Goal: Information Seeking & Learning: Learn about a topic

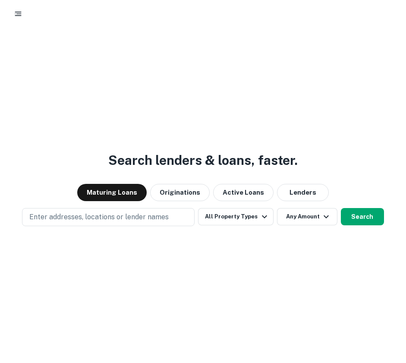
scroll to position [31, 0]
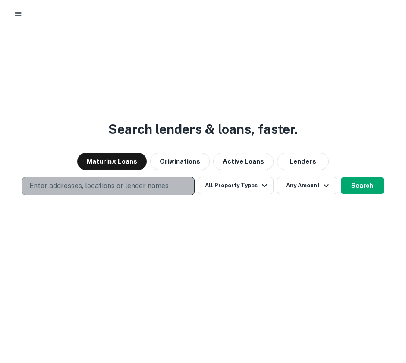
click at [146, 184] on p "Enter addresses, locations or lender names" at bounding box center [98, 186] width 139 height 10
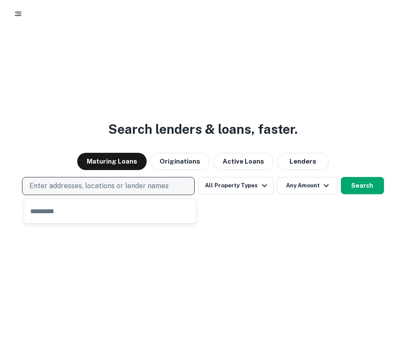
click at [63, 185] on p "Enter addresses, locations or lender names" at bounding box center [98, 186] width 139 height 10
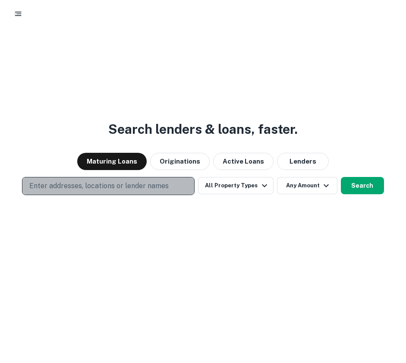
click at [58, 186] on p "Enter addresses, locations or lender names" at bounding box center [98, 186] width 139 height 10
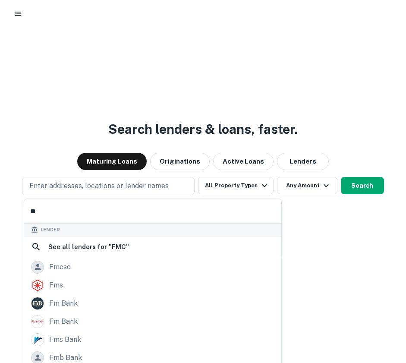
scroll to position [0, 0]
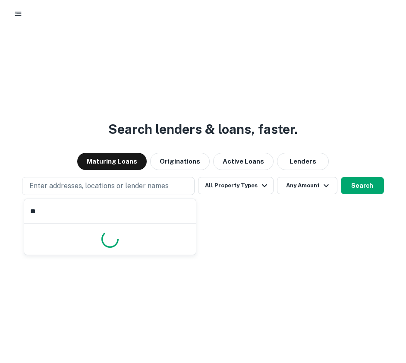
type input "*"
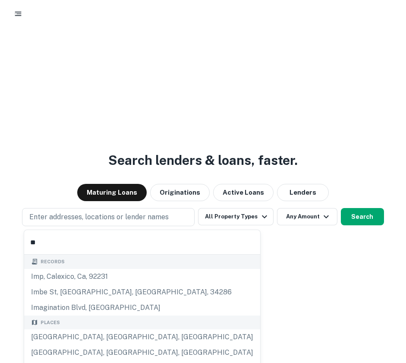
type input "*"
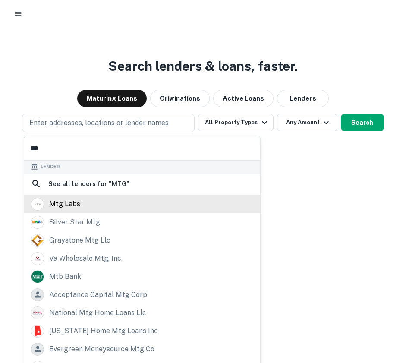
scroll to position [108, 0]
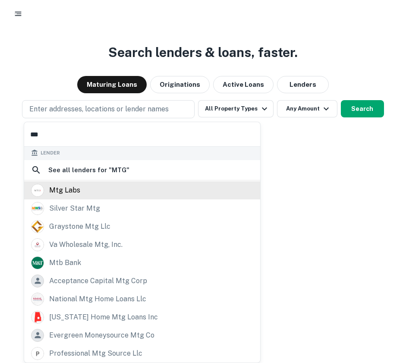
type input "***"
click at [83, 193] on div "mtg labs" at bounding box center [142, 190] width 222 height 13
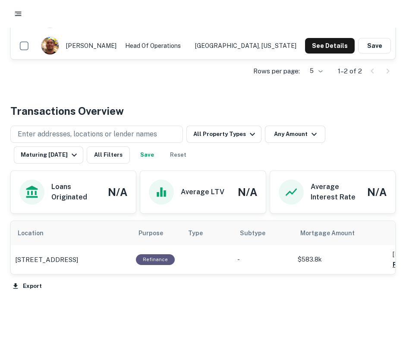
scroll to position [290, 0]
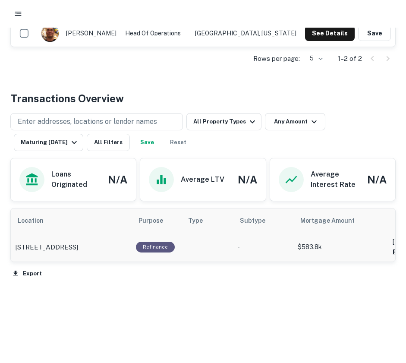
click at [237, 249] on p "-" at bounding box center [263, 247] width 52 height 9
click at [78, 242] on p "331 E 104th St Los Angeles, CA 90003" at bounding box center [46, 247] width 63 height 10
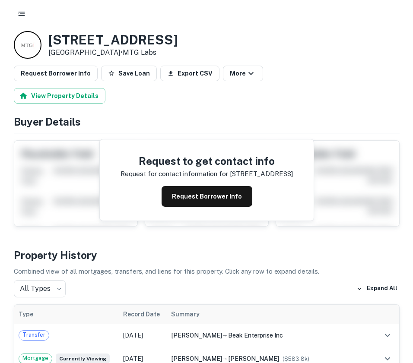
scroll to position [32, 0]
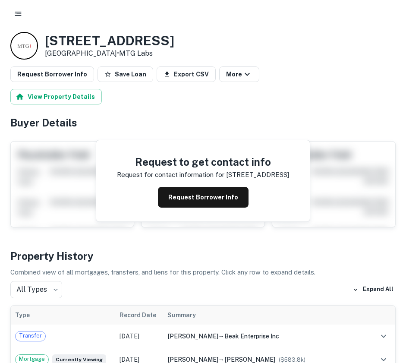
click at [19, 16] on rect "button" at bounding box center [18, 15] width 6 height 1
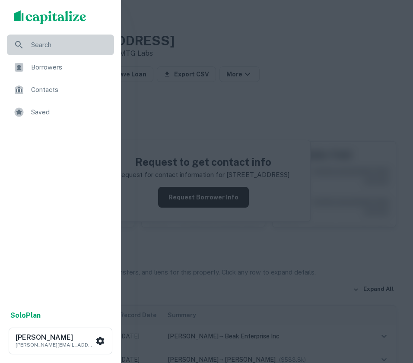
click at [38, 42] on span "Search" at bounding box center [70, 45] width 78 height 10
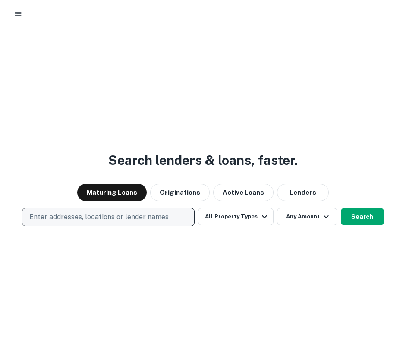
click at [120, 213] on p "Enter addresses, locations or lender names" at bounding box center [98, 217] width 139 height 10
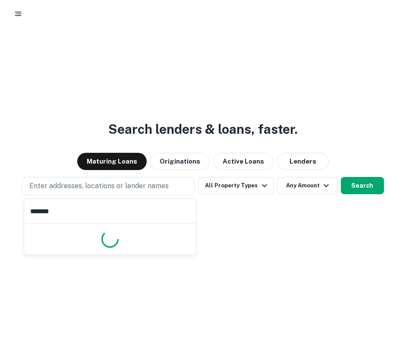
scroll to position [108, 0]
type input "*"
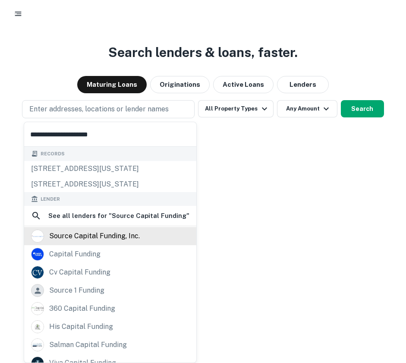
type input "**********"
click at [122, 236] on div "source capital funding, inc." at bounding box center [94, 236] width 91 height 13
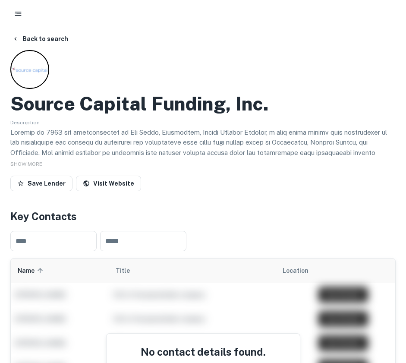
scroll to position [0, 0]
click at [25, 39] on button "Back to search" at bounding box center [40, 39] width 63 height 16
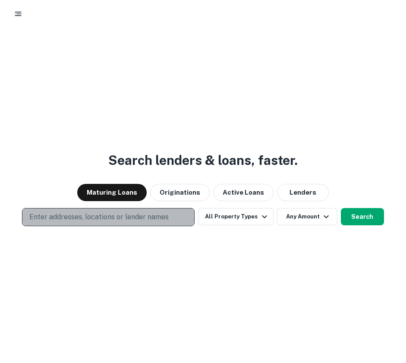
click at [110, 215] on p "Enter addresses, locations or lender names" at bounding box center [98, 217] width 139 height 10
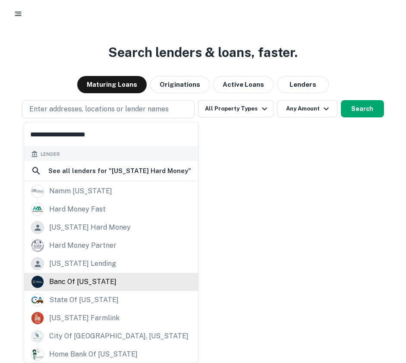
scroll to position [61, 0]
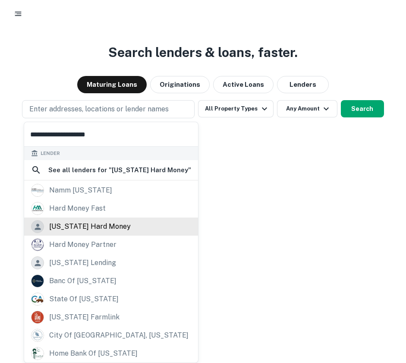
type input "**********"
click at [132, 225] on div "texas hard money" at bounding box center [111, 226] width 160 height 13
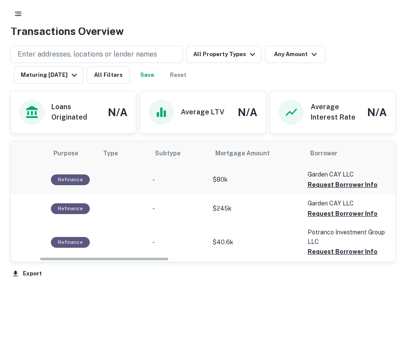
scroll to position [0, 85]
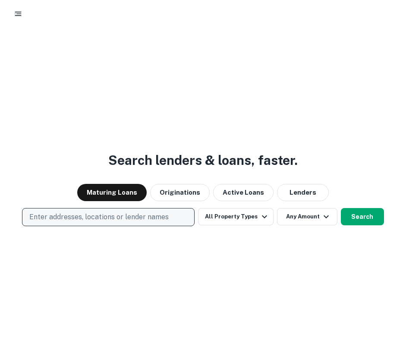
drag, startPoint x: 84, startPoint y: 217, endPoint x: 74, endPoint y: 217, distance: 9.9
click at [74, 217] on p "Enter addresses, locations or lender names" at bounding box center [98, 217] width 139 height 10
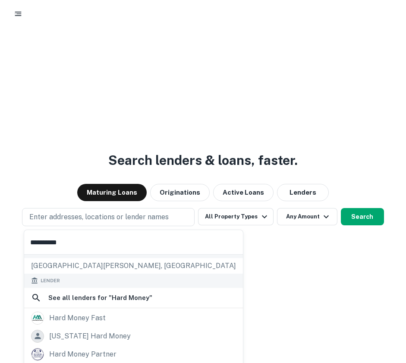
scroll to position [91, 0]
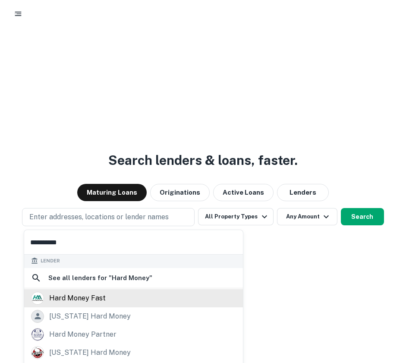
type input "**********"
click at [87, 303] on div "hard money fast" at bounding box center [77, 298] width 57 height 13
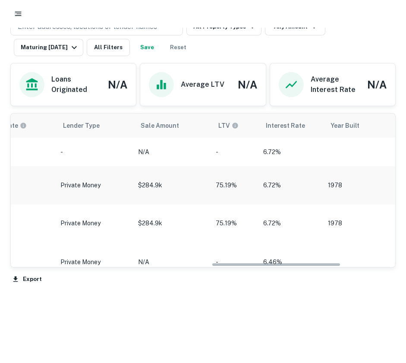
scroll to position [0, 606]
click at [75, 258] on p "Private Money" at bounding box center [92, 262] width 69 height 9
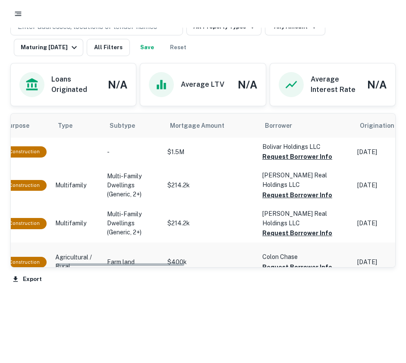
scroll to position [0, 133]
click at [81, 253] on p "Agricultural / Rural" at bounding box center [77, 262] width 43 height 18
click at [51, 255] on td "Agricultural / Rural" at bounding box center [77, 262] width 52 height 39
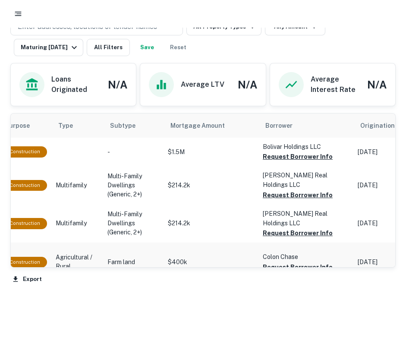
click at [123, 258] on p "Farm land" at bounding box center [133, 262] width 52 height 9
click at [240, 258] on p "$400k" at bounding box center [211, 262] width 86 height 9
click at [26, 257] on div "Construction" at bounding box center [25, 262] width 44 height 11
click at [36, 257] on div "Construction" at bounding box center [25, 262] width 44 height 11
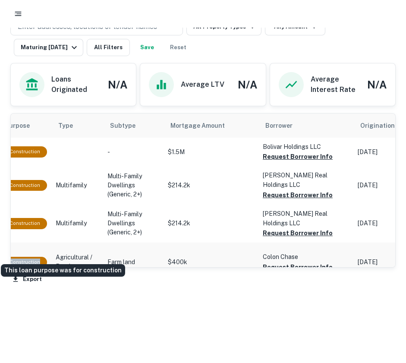
click at [36, 257] on div "Construction" at bounding box center [25, 262] width 44 height 11
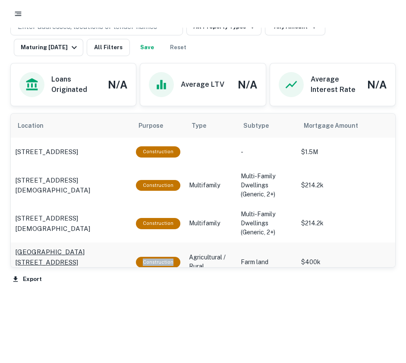
click at [49, 247] on p "[GEOGRAPHIC_DATA][STREET_ADDRESS][PERSON_NAME]" at bounding box center [71, 262] width 112 height 31
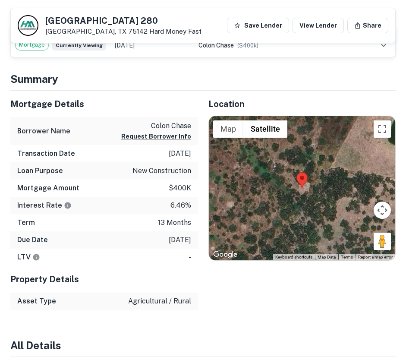
scroll to position [323, 0]
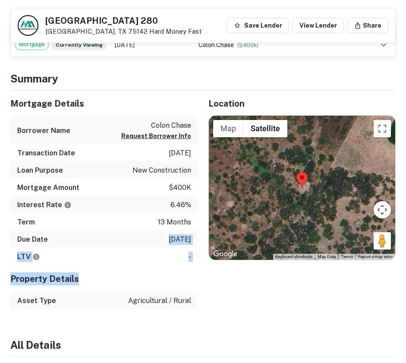
drag, startPoint x: 139, startPoint y: 276, endPoint x: 148, endPoint y: 231, distance: 46.4
click at [148, 231] on div "Mortgage Details Borrower Name colon chase Request Borrower Info Transaction Da…" at bounding box center [104, 200] width 188 height 220
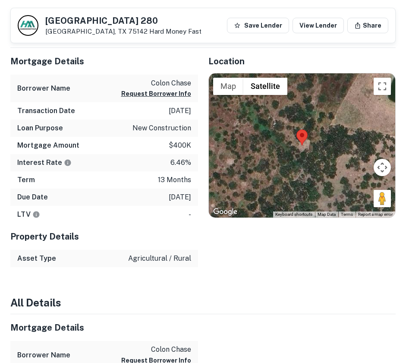
scroll to position [365, 0]
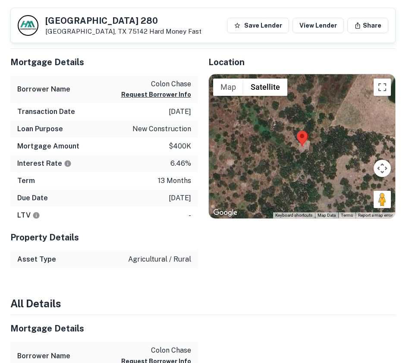
click at [272, 296] on h4 "All Details" at bounding box center [202, 304] width 385 height 16
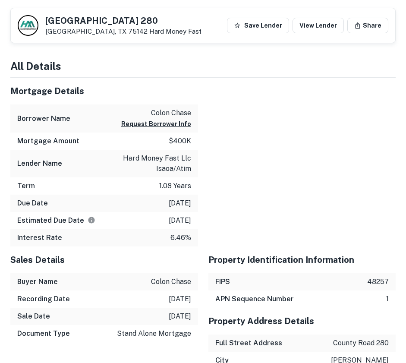
scroll to position [602, 0]
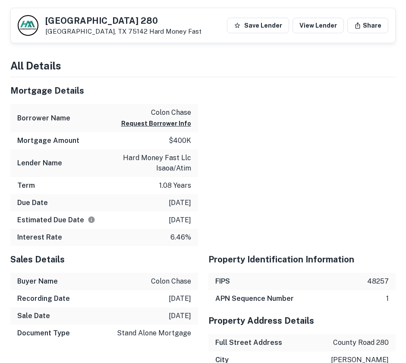
click at [272, 295] on h6 "APN Sequence Number" at bounding box center [254, 298] width 79 height 10
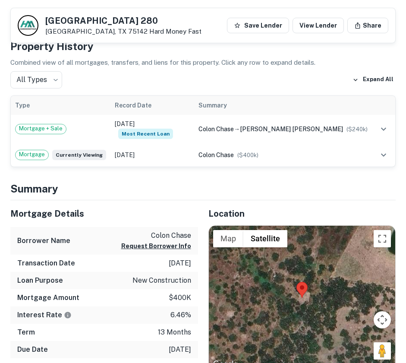
scroll to position [0, 0]
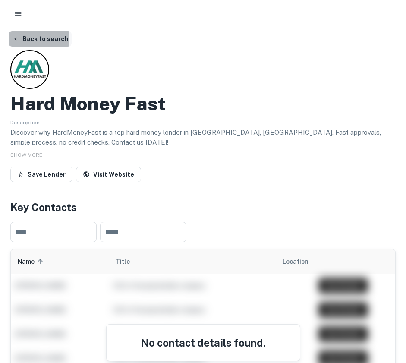
click at [22, 37] on button "Back to search" at bounding box center [40, 39] width 63 height 16
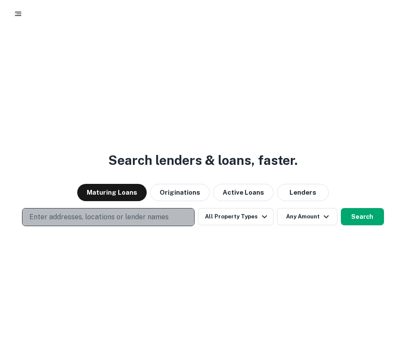
click at [101, 220] on p "Enter addresses, locations or lender names" at bounding box center [98, 217] width 139 height 10
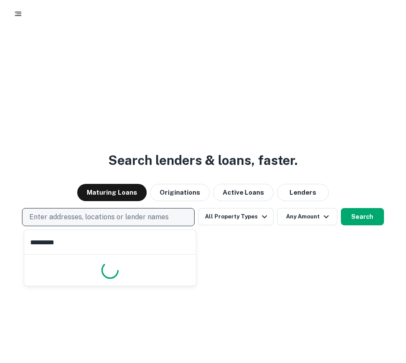
type input "**********"
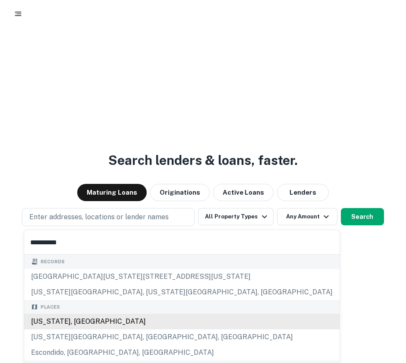
click at [101, 323] on div "[US_STATE], [GEOGRAPHIC_DATA]" at bounding box center [181, 322] width 315 height 16
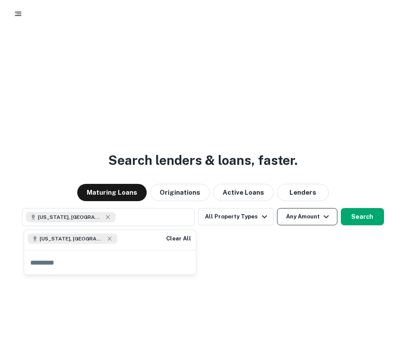
click at [290, 219] on button "Any Amount" at bounding box center [307, 216] width 60 height 17
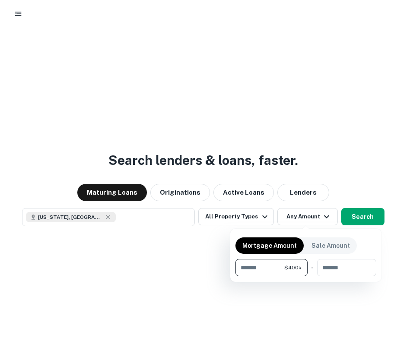
type input "******"
click at [254, 214] on div at bounding box center [206, 181] width 413 height 363
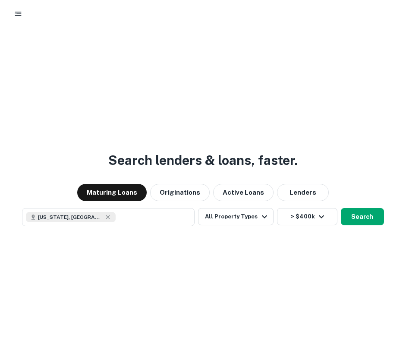
click at [254, 214] on button "All Property Types" at bounding box center [235, 216] width 75 height 17
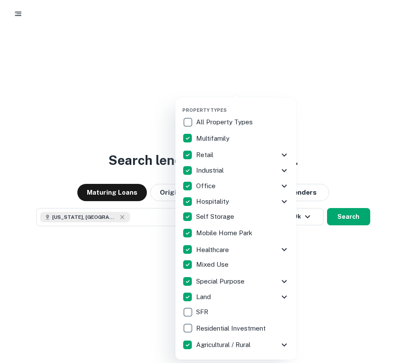
click at [350, 246] on div at bounding box center [206, 181] width 413 height 363
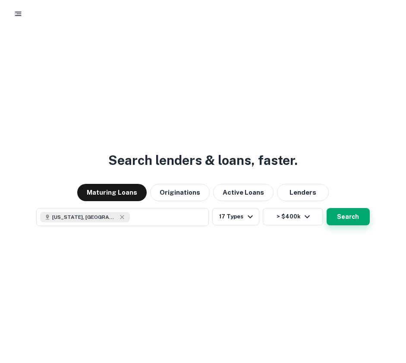
click at [345, 224] on button "Search" at bounding box center [348, 216] width 43 height 17
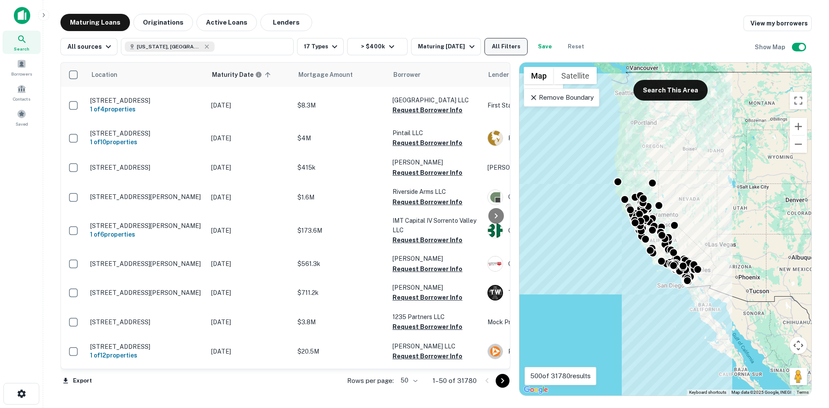
click at [406, 47] on button "All Filters" at bounding box center [505, 46] width 43 height 17
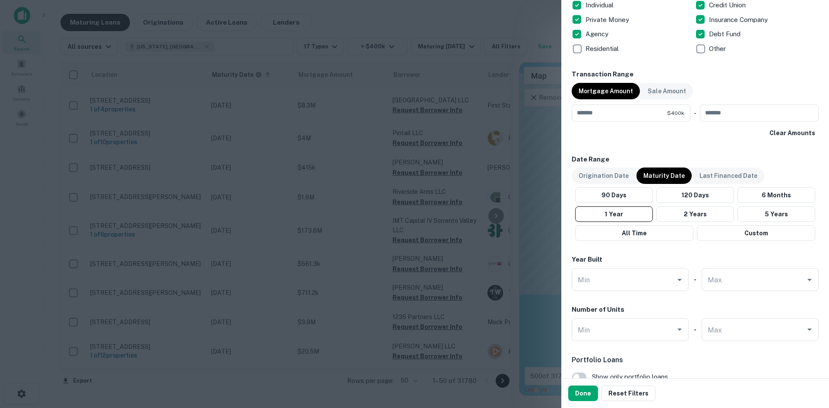
scroll to position [579, 0]
click at [406, 233] on button "Custom" at bounding box center [755, 232] width 118 height 16
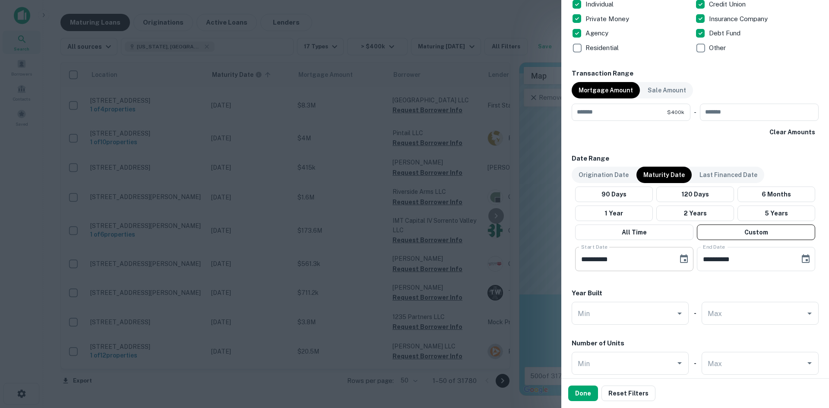
click at [406, 259] on icon "Choose date, selected date is Jun 2, 2025" at bounding box center [683, 259] width 10 height 10
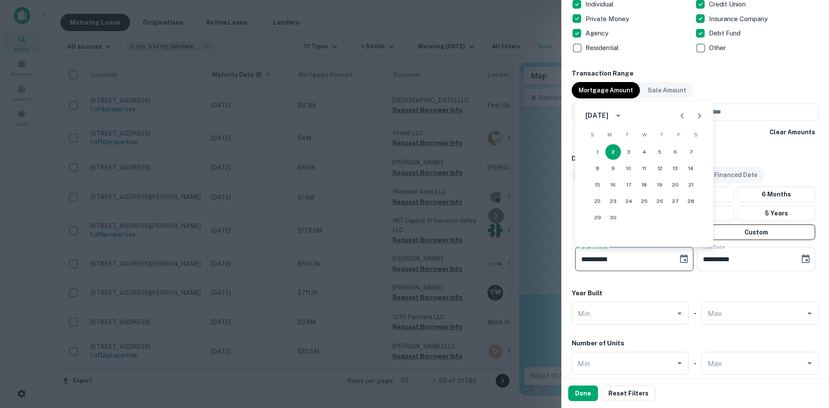
click at [406, 115] on icon "Next month" at bounding box center [699, 115] width 3 height 5
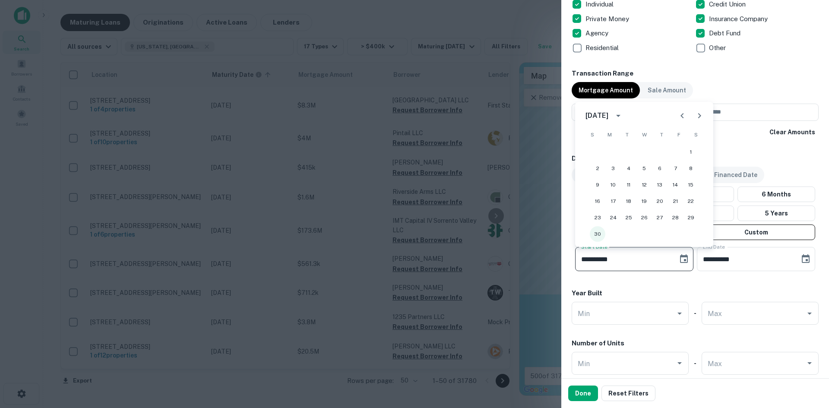
click at [406, 233] on button "30" at bounding box center [597, 234] width 16 height 16
type input "**********"
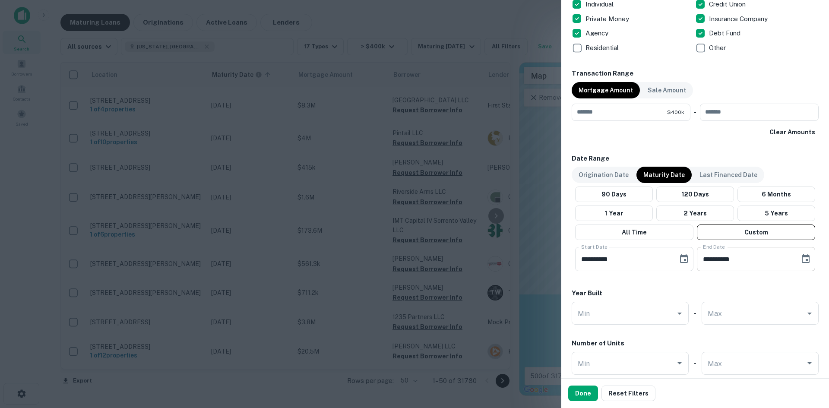
click at [406, 257] on icon "Choose date, selected date is Sep 30, 2025" at bounding box center [805, 258] width 8 height 9
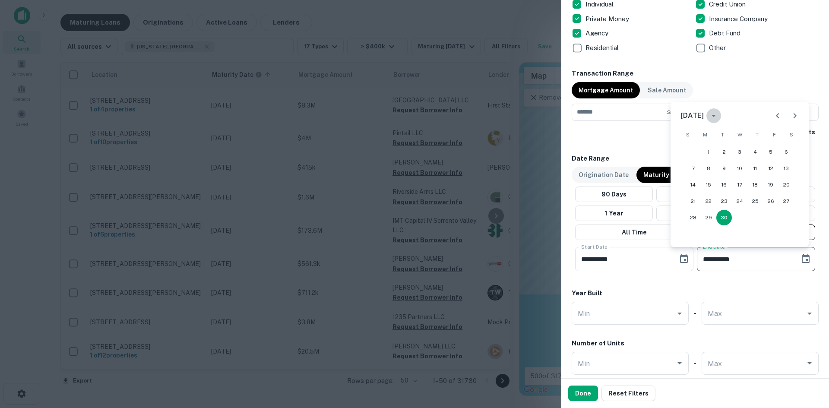
click at [406, 118] on icon "calendar view is open, switch to year view" at bounding box center [713, 115] width 10 height 10
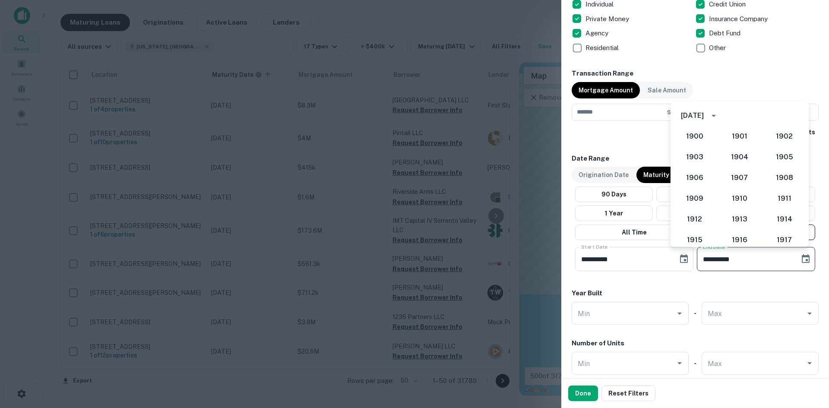
scroll to position [799, 0]
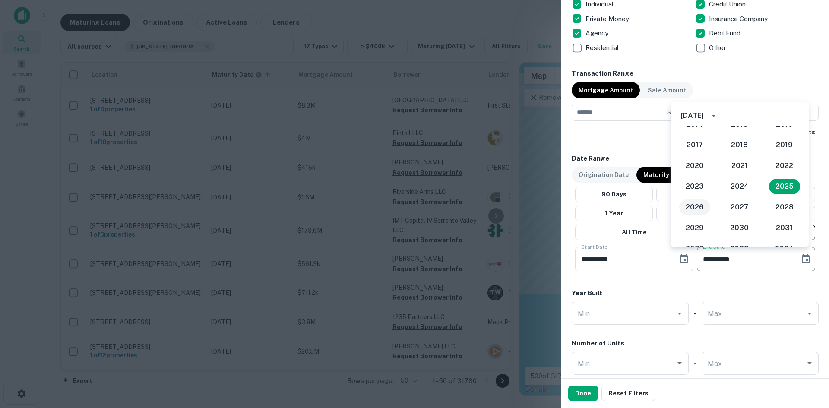
click at [406, 207] on button "2026" at bounding box center [694, 207] width 31 height 16
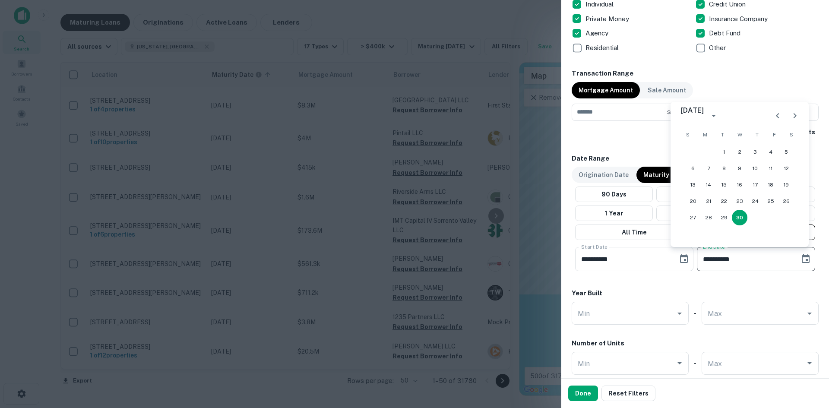
type input "**********"
click at [406, 280] on div "Locations [US_STATE], [GEOGRAPHIC_DATA] Location ​ Lender Name ​ Property Types…" at bounding box center [694, 21] width 247 height 1087
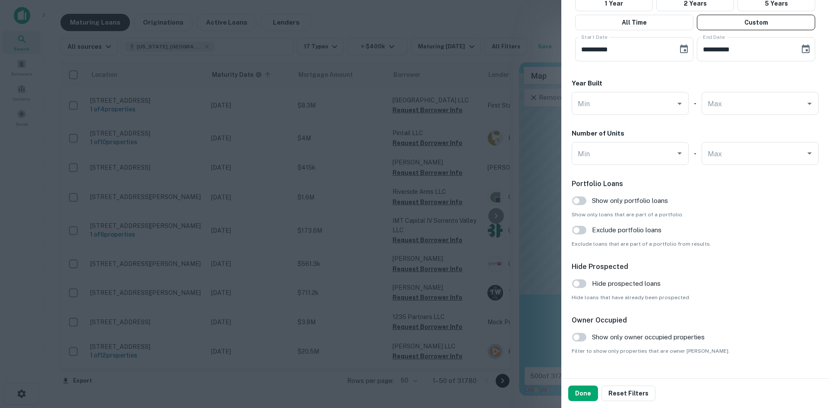
scroll to position [807, 0]
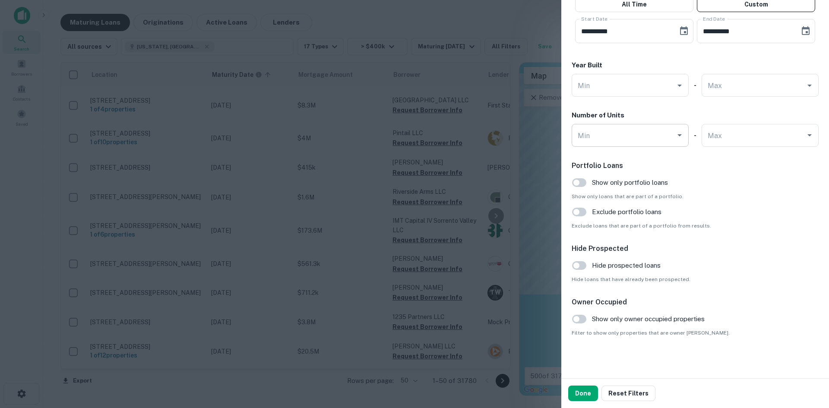
click at [406, 137] on icon "Open" at bounding box center [679, 135] width 10 height 10
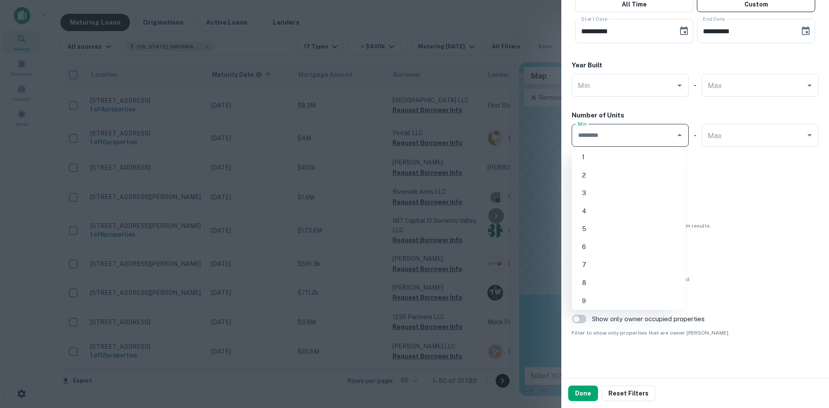
click at [406, 161] on h6 "Portfolio Loans" at bounding box center [694, 166] width 247 height 10
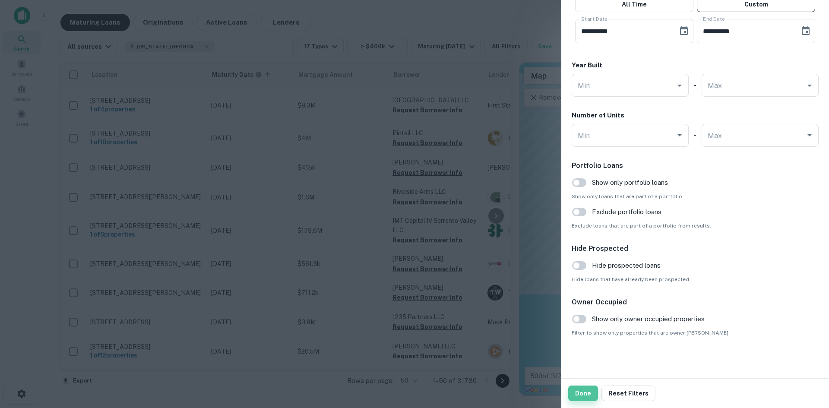
click at [406, 362] on button "Done" at bounding box center [583, 393] width 30 height 16
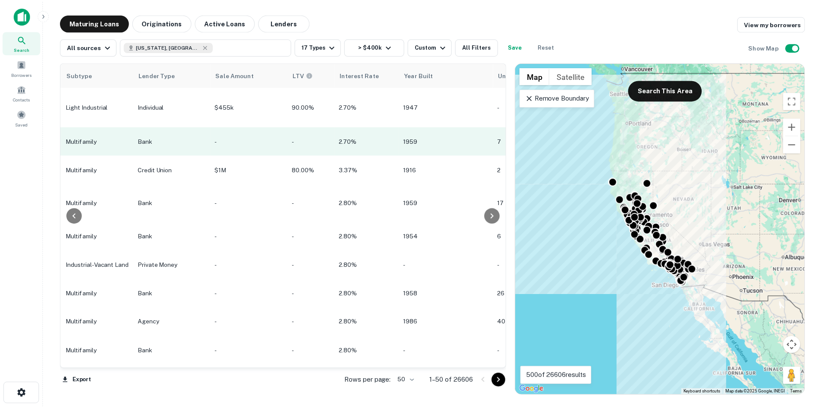
scroll to position [0, 703]
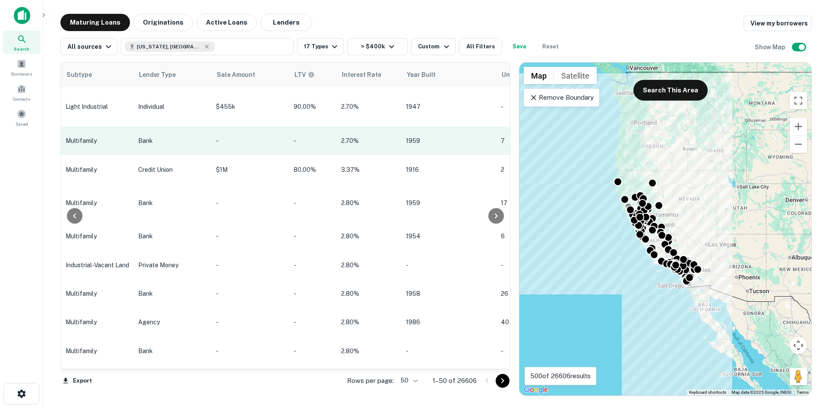
click at [341, 136] on p "2.70%" at bounding box center [369, 140] width 56 height 9
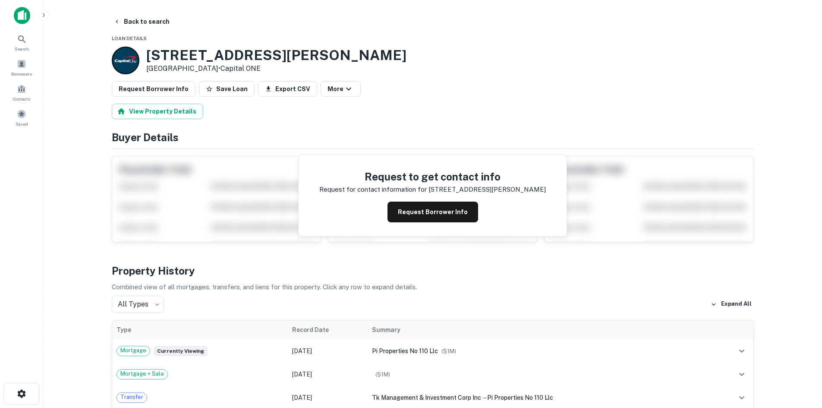
scroll to position [8, 0]
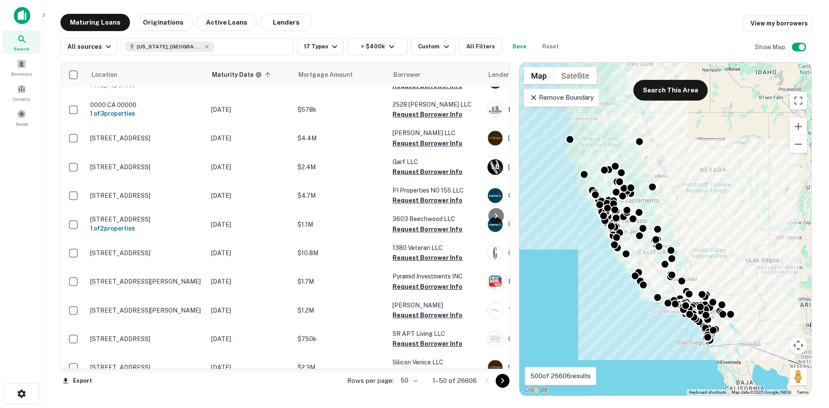
scroll to position [135, 0]
